Goal: Transaction & Acquisition: Purchase product/service

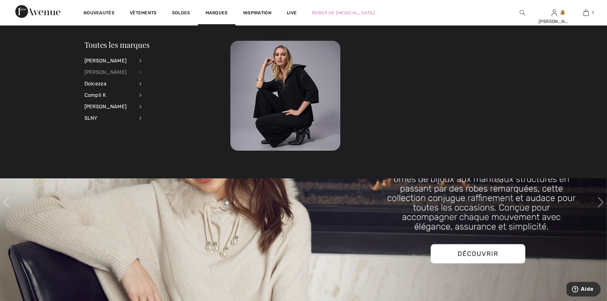
click at [101, 70] on div "Frank Lyman" at bounding box center [109, 72] width 50 height 11
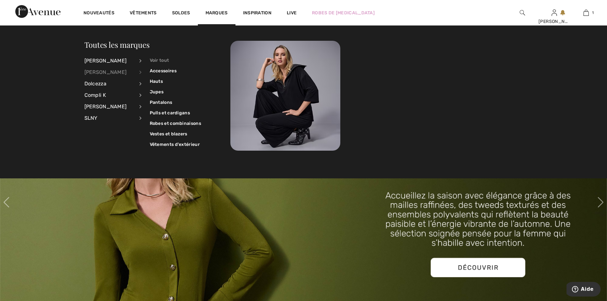
click at [164, 62] on link "Voir tout" at bounding box center [175, 60] width 51 height 11
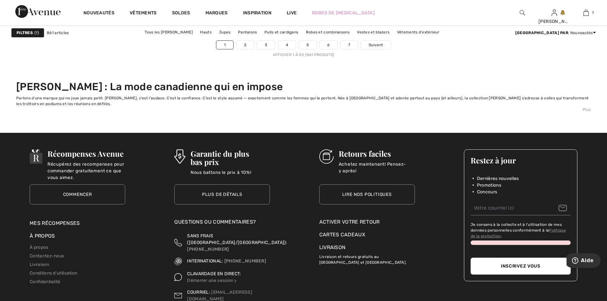
scroll to position [3962, 0]
click at [246, 45] on link "2" at bounding box center [245, 44] width 18 height 8
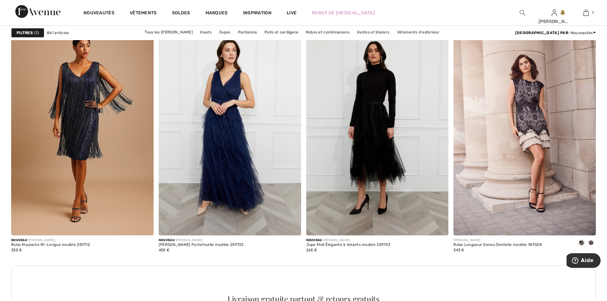
scroll to position [1860, 0]
